Goal: Task Accomplishment & Management: Use online tool/utility

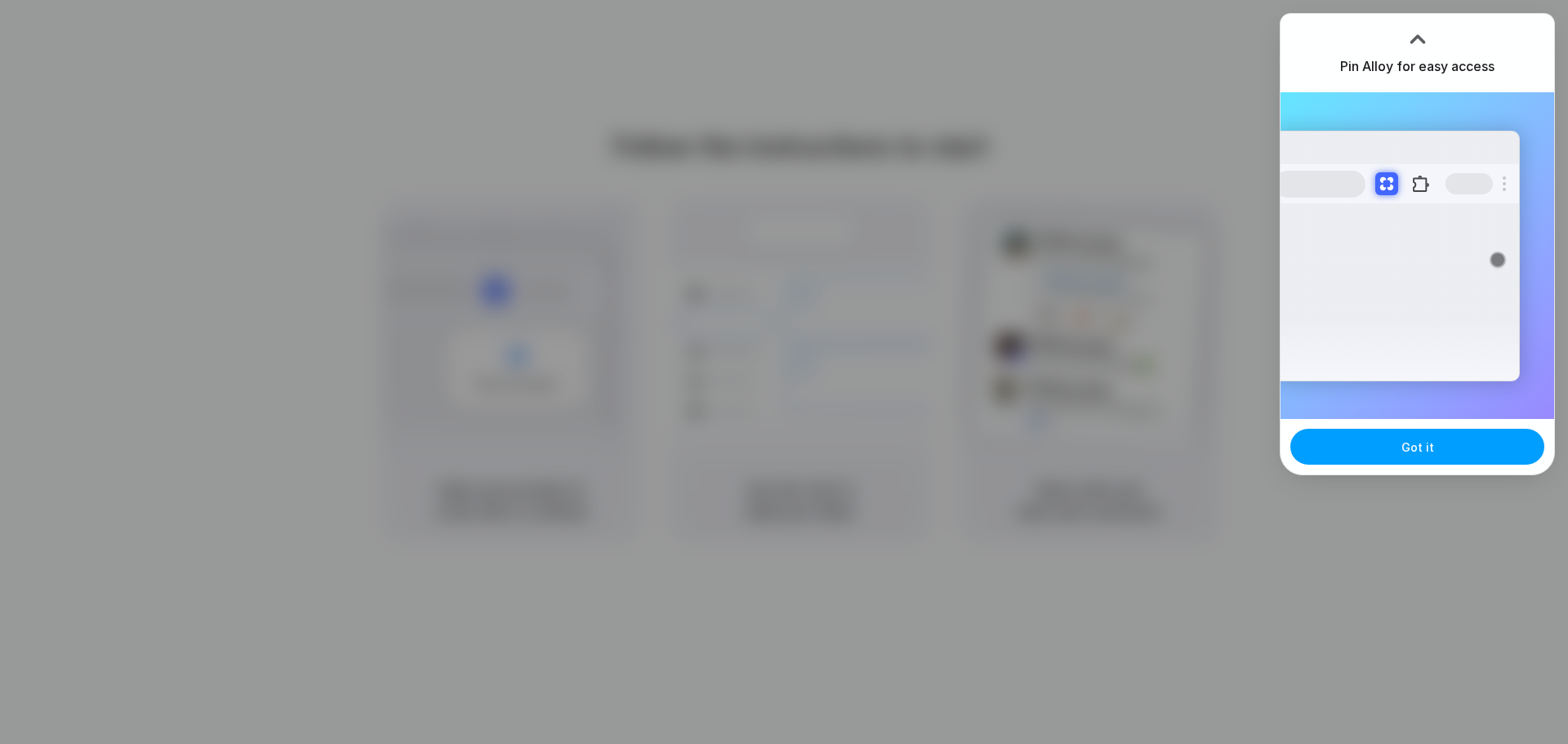
click at [1425, 432] on button "Got it" at bounding box center [1417, 447] width 254 height 36
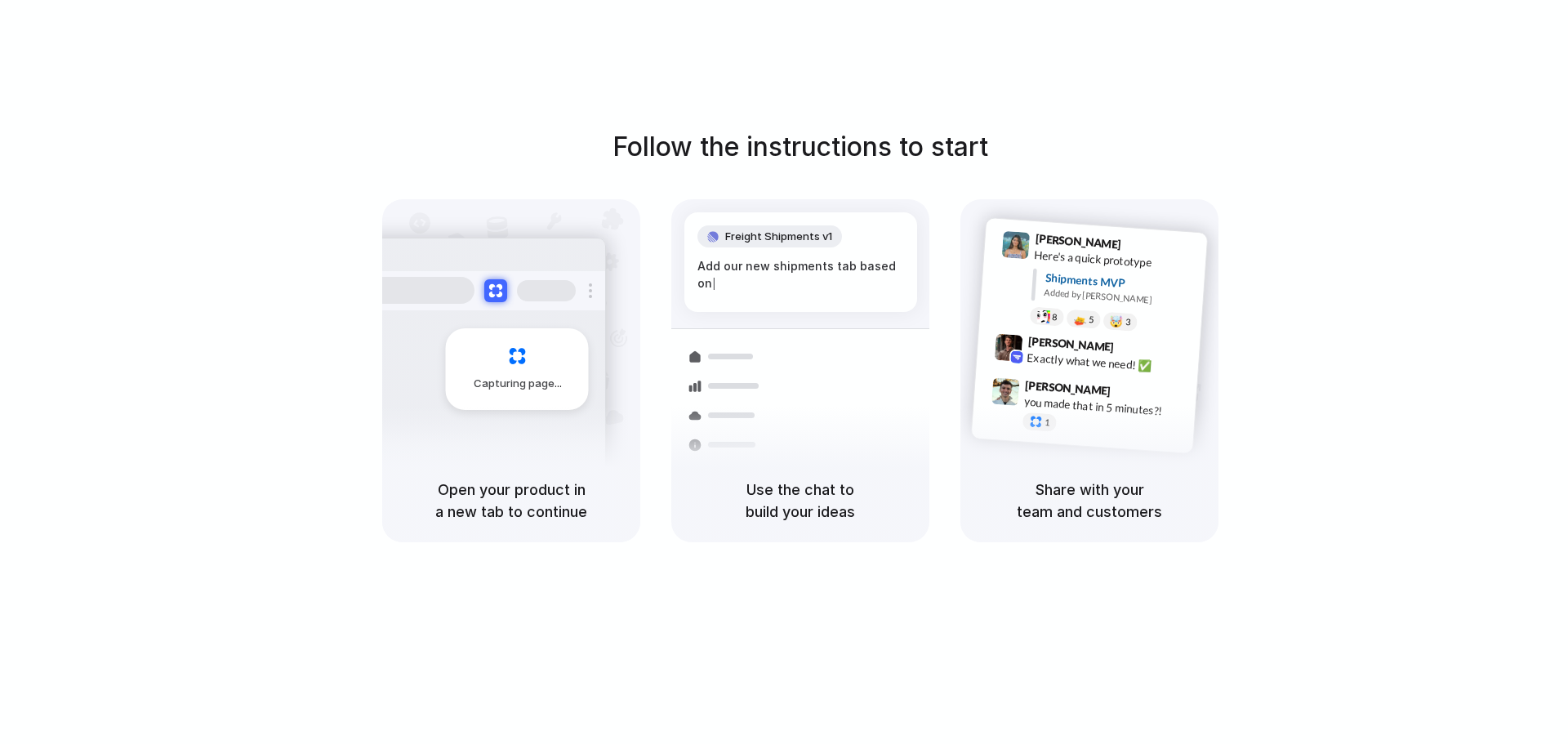
click at [836, 63] on div "Follow the instructions to start Capturing page Open your product in a new tab …" at bounding box center [799, 388] width 1600 height 777
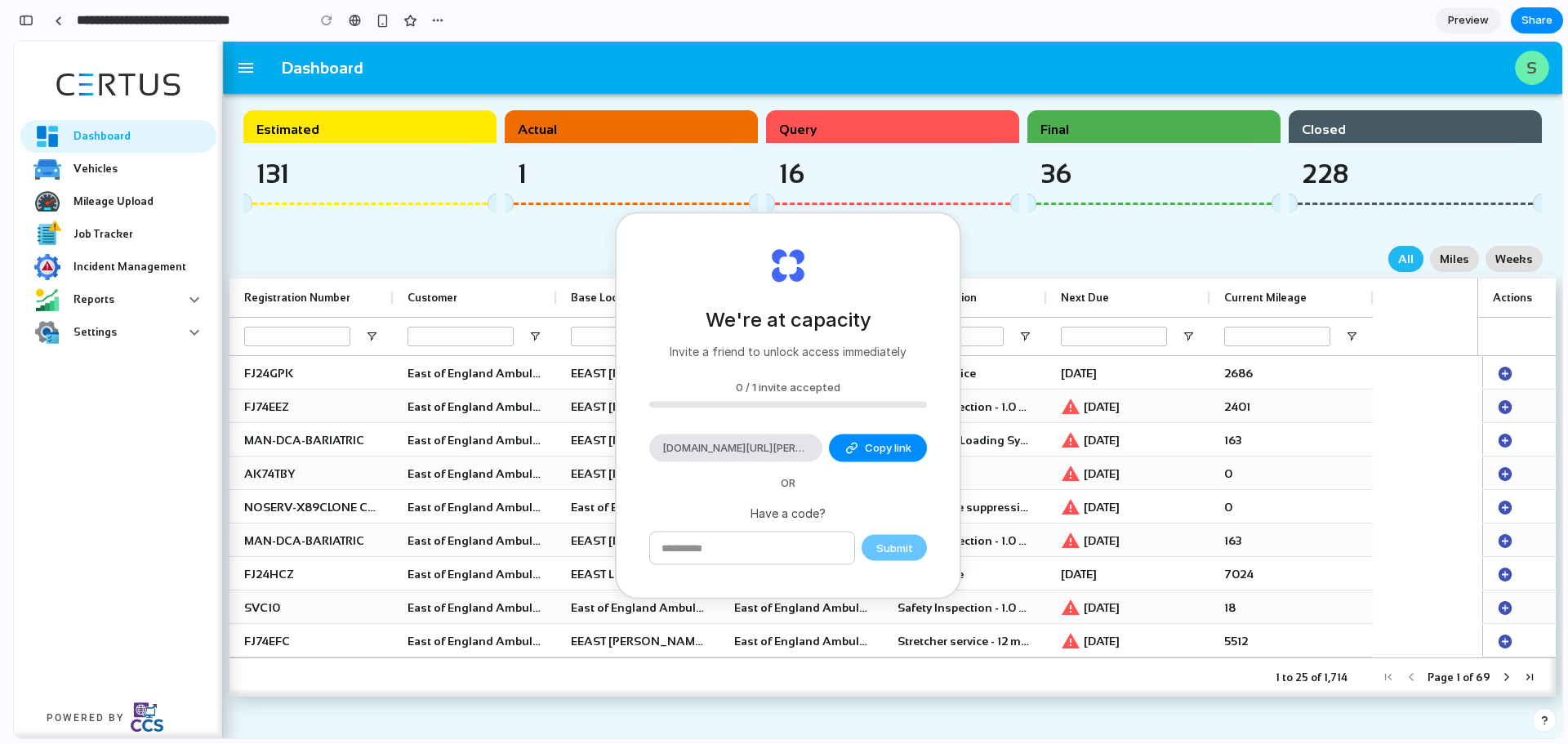
click at [1040, 254] on div "All Miles Weeks" at bounding box center [892, 258] width 1326 height 39
click at [873, 557] on div "Submit" at bounding box center [787, 548] width 278 height 34
click at [818, 556] on input "text" at bounding box center [752, 548] width 204 height 33
type input "***"
click at [911, 551] on span "Submit" at bounding box center [894, 548] width 37 height 16
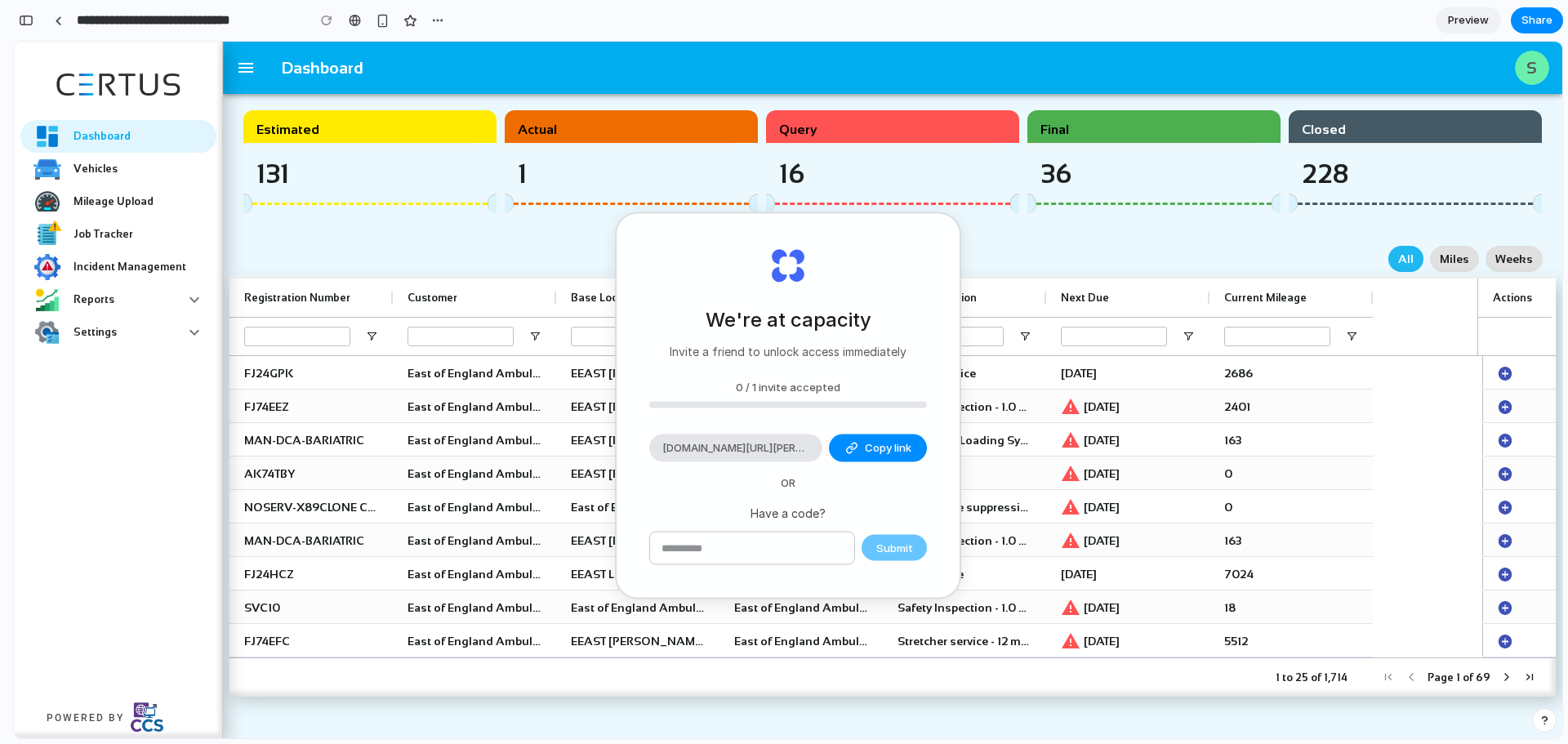
click at [1115, 230] on div "Estimated 131 Actual 1 Query 16 Final 36 Closed 228" at bounding box center [892, 169] width 1326 height 139
